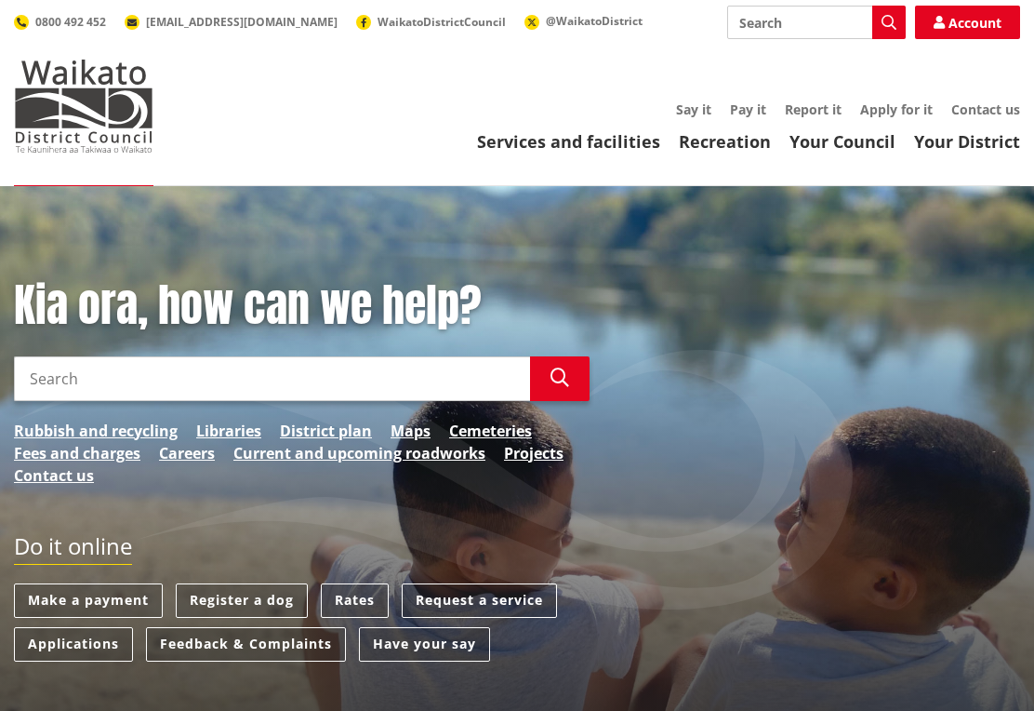
click at [65, 377] on input "Search" at bounding box center [272, 378] width 516 height 45
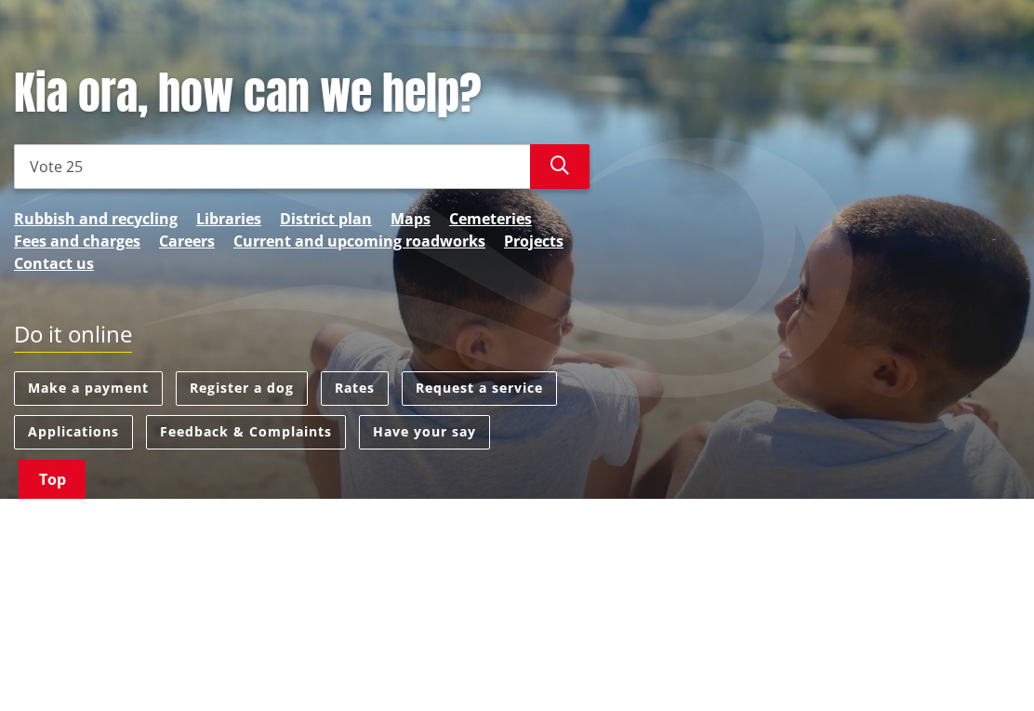
type input "Vote 25"
click at [569, 356] on button "Search" at bounding box center [560, 378] width 60 height 45
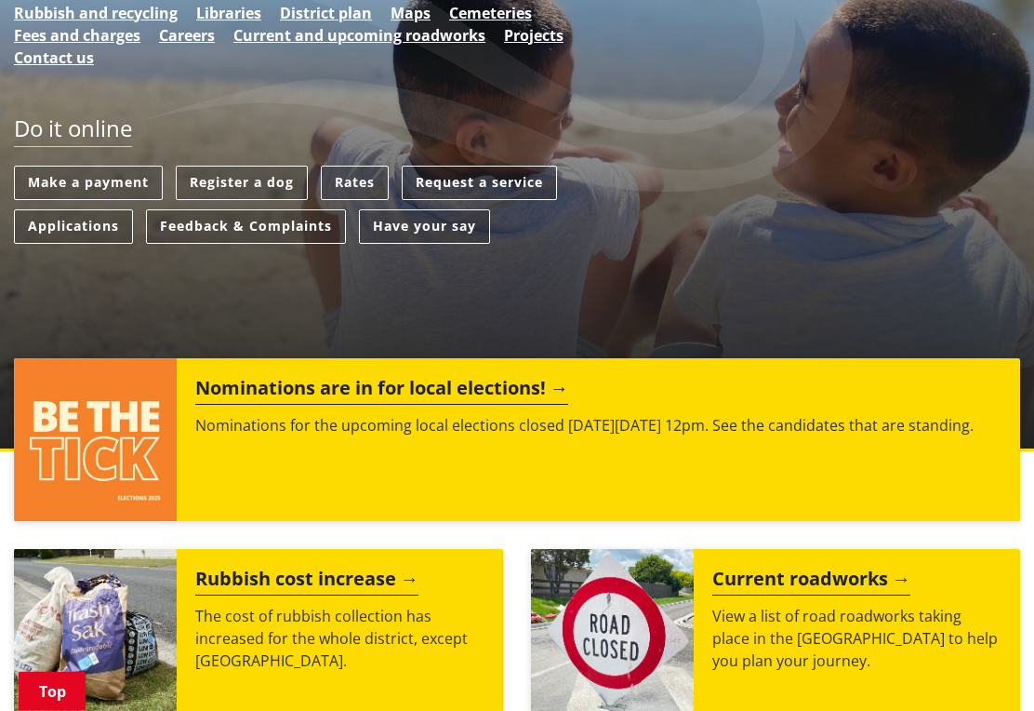
scroll to position [418, 0]
click at [539, 396] on h2 "Nominations are in for local elections!" at bounding box center [381, 391] width 373 height 28
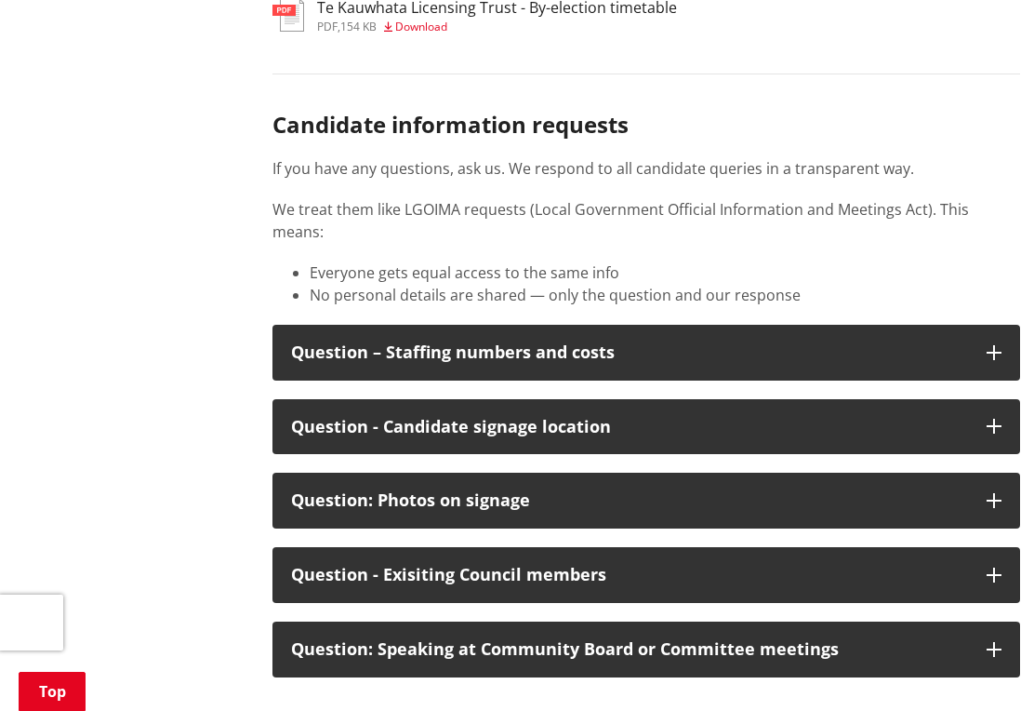
scroll to position [2684, 0]
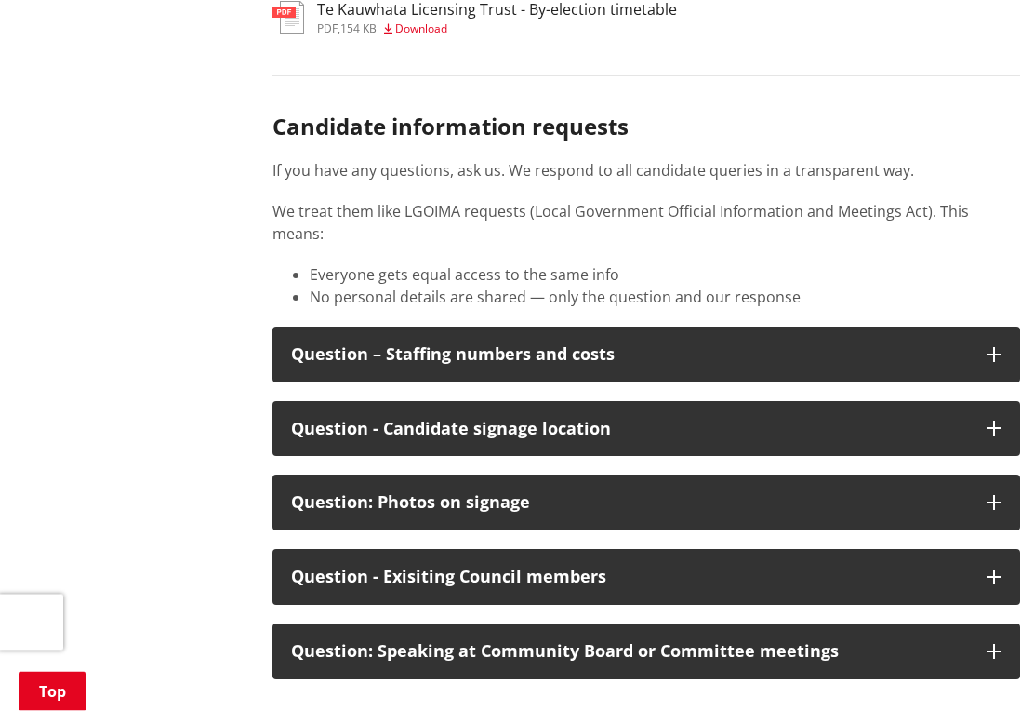
click at [995, 645] on icon "button" at bounding box center [994, 652] width 15 height 15
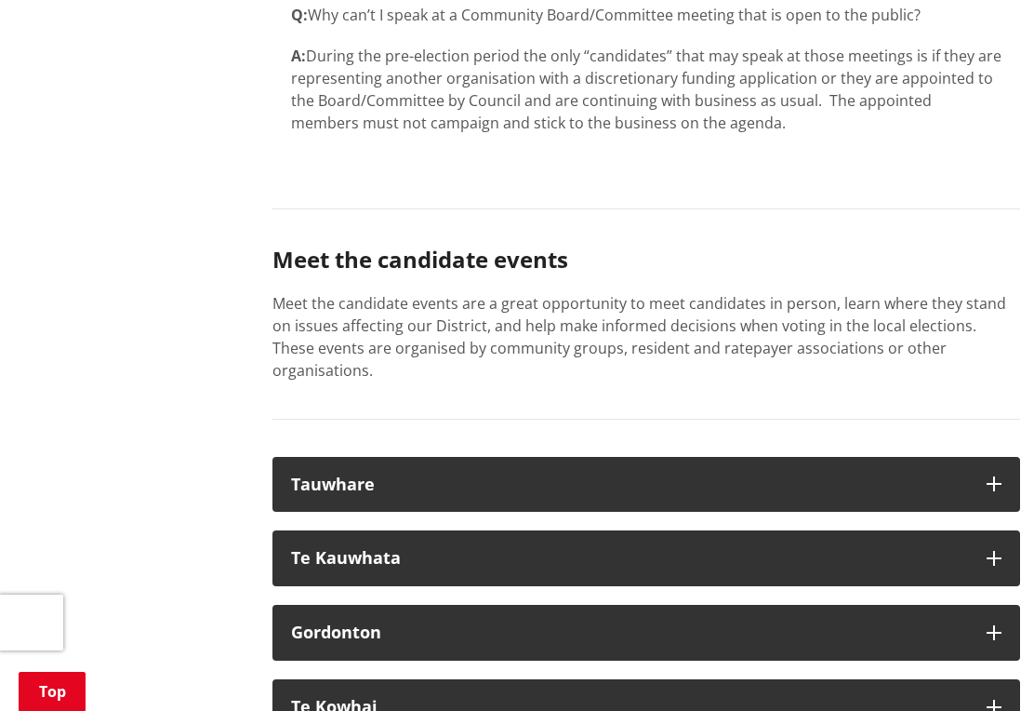
scroll to position [3378, 0]
click at [998, 606] on button "Gordonton" at bounding box center [647, 634] width 748 height 56
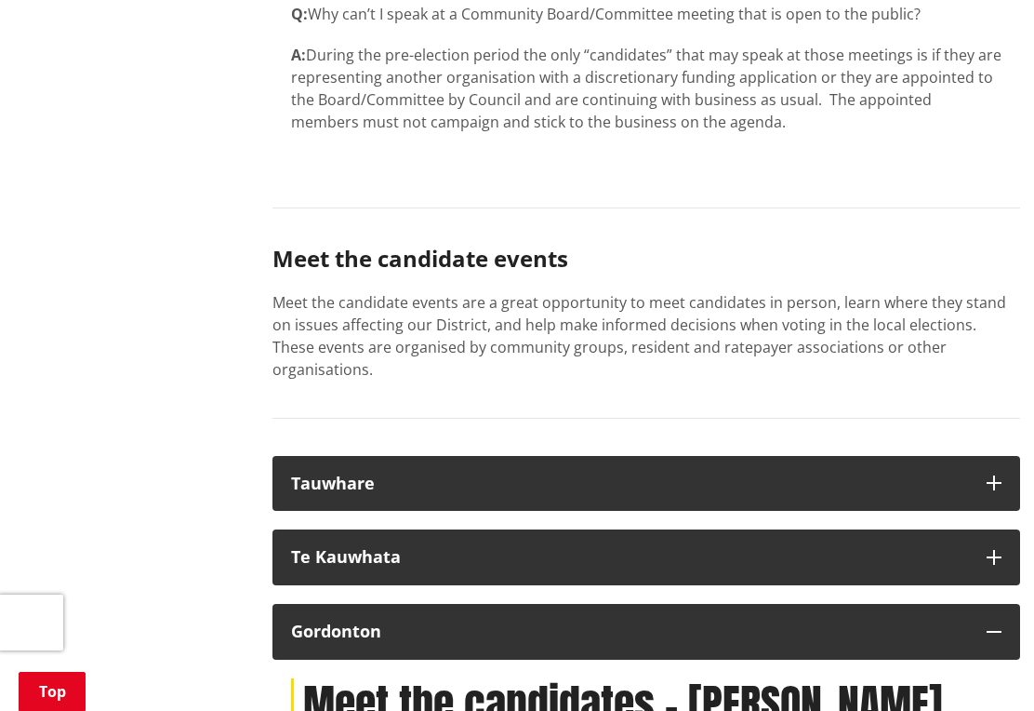
scroll to position [3381, 0]
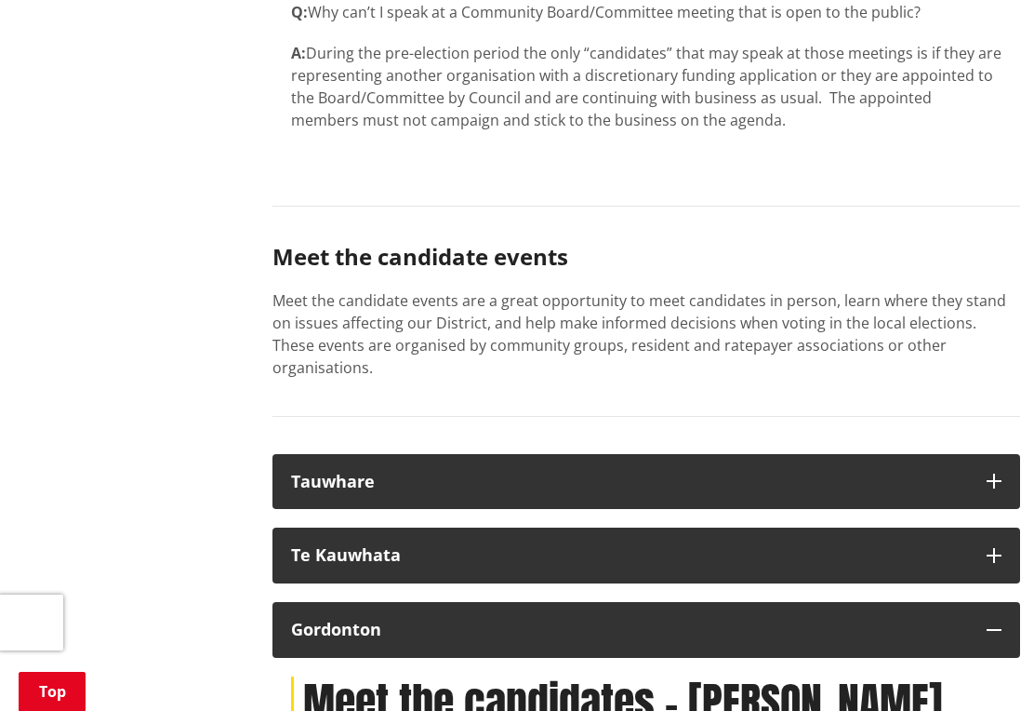
click at [1004, 527] on button "Te Kauwhata" at bounding box center [647, 555] width 748 height 56
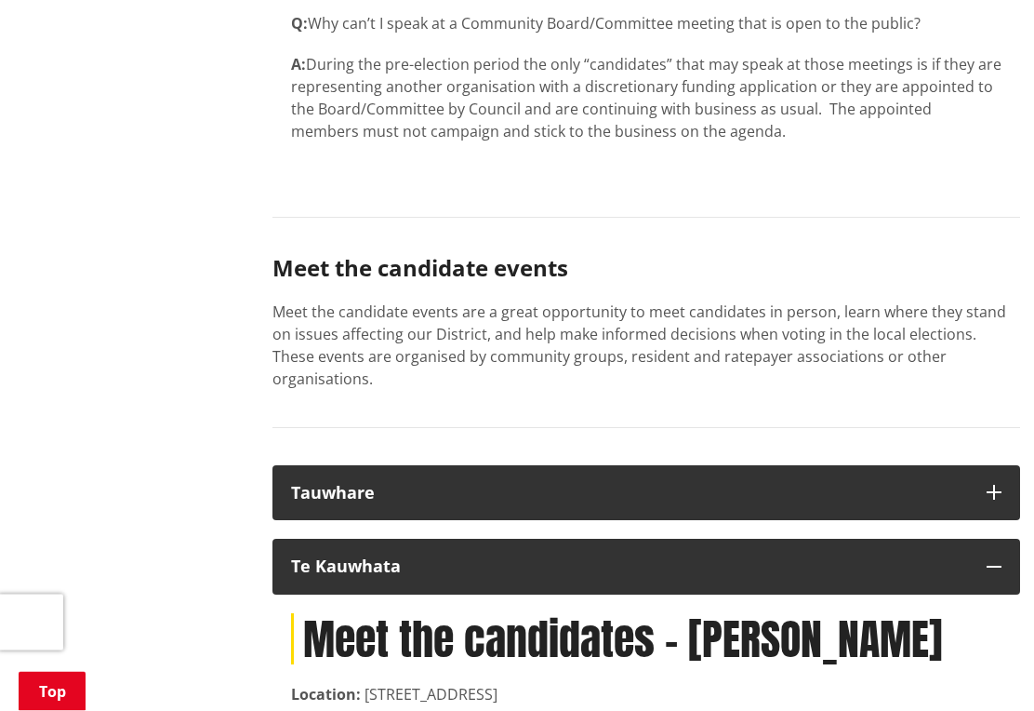
scroll to position [3369, 0]
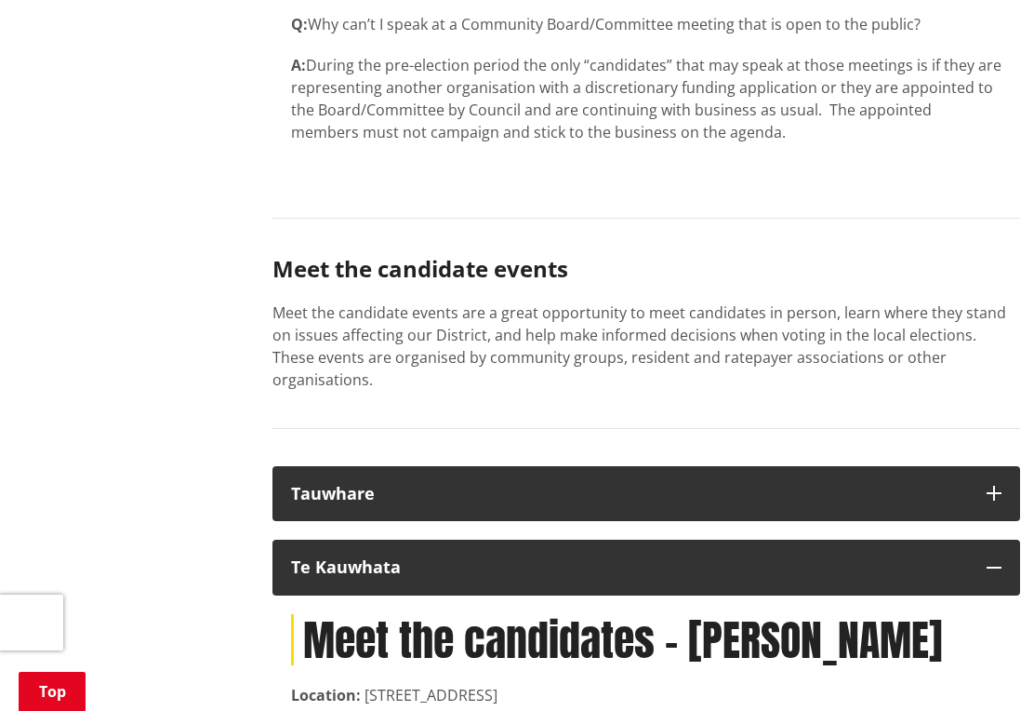
click at [1005, 466] on button "Tauwhare" at bounding box center [647, 494] width 748 height 56
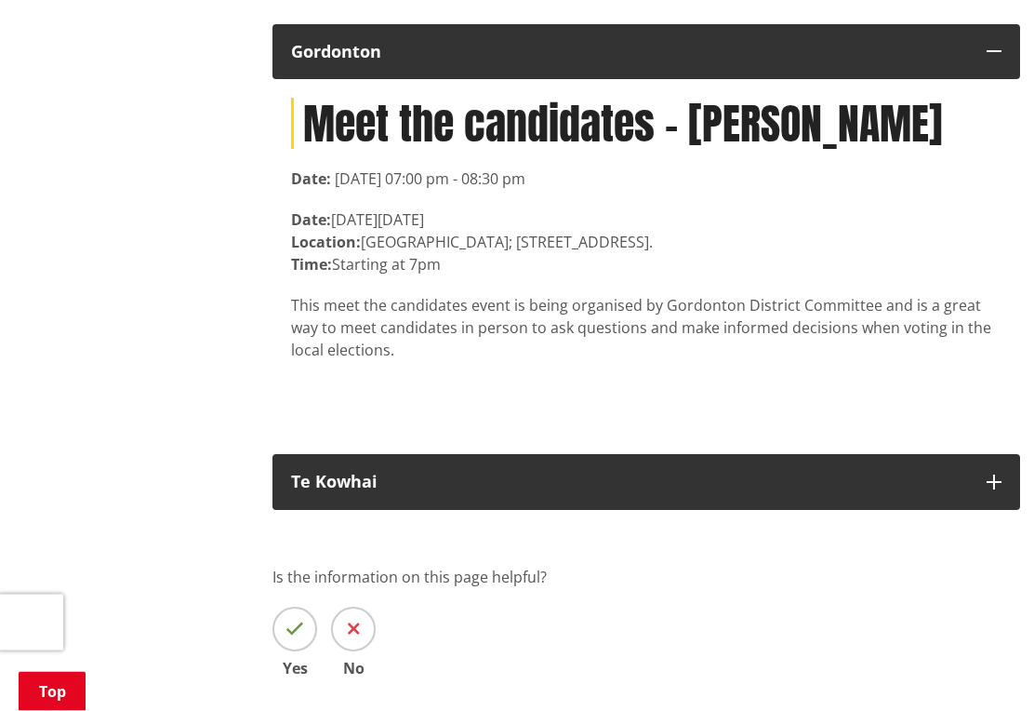
scroll to position [4736, 0]
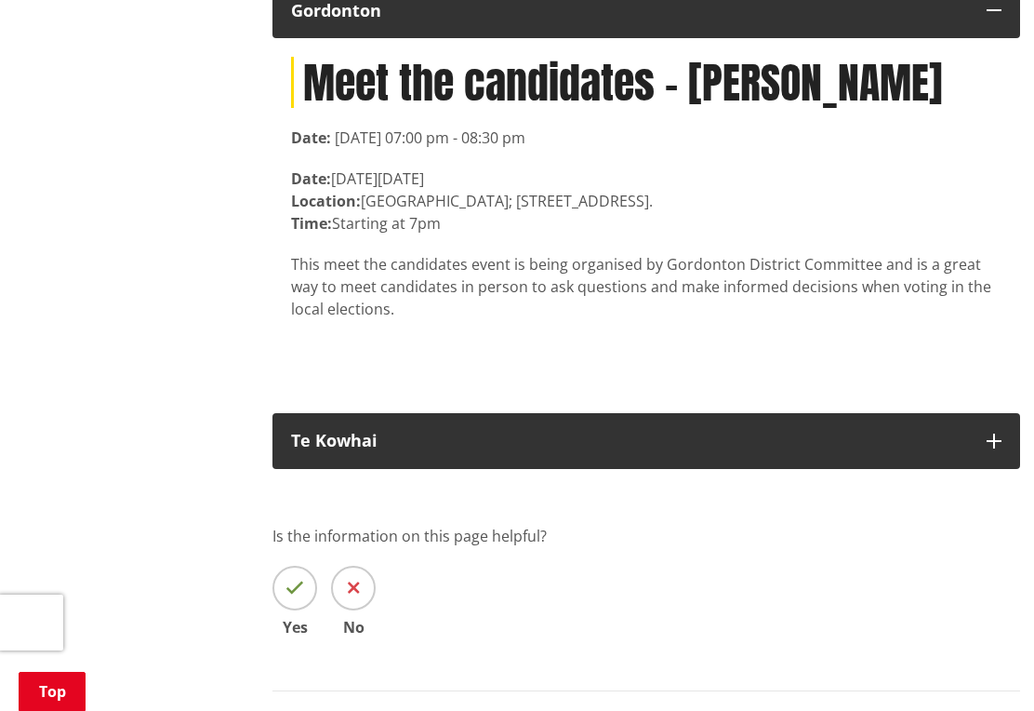
click at [1006, 413] on button "Te Kowhai" at bounding box center [647, 441] width 748 height 56
